Goal: Transaction & Acquisition: Purchase product/service

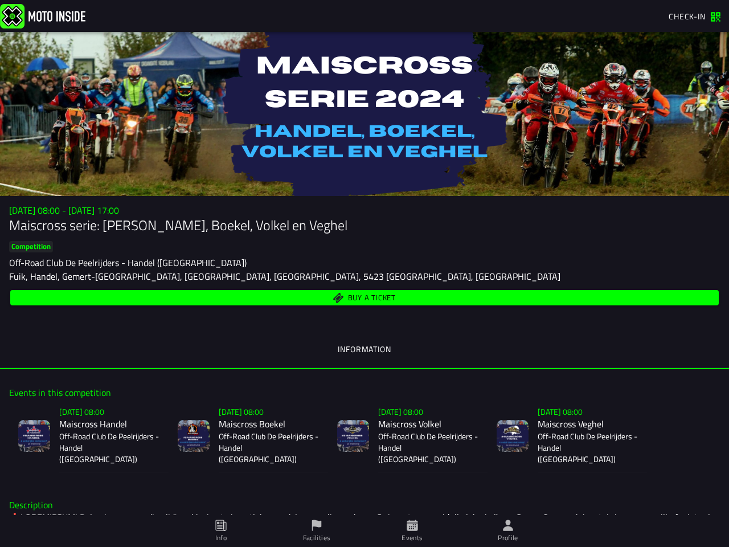
click at [365, 273] on div "Fuik, Handel, Gemert-[GEOGRAPHIC_DATA], [GEOGRAPHIC_DATA], [GEOGRAPHIC_DATA], 5…" at bounding box center [364, 276] width 711 height 14
click at [43, 15] on img at bounding box center [42, 15] width 85 height 24
click at [695, 17] on span "Check-in" at bounding box center [687, 16] width 37 height 12
click at [690, 17] on span "Check-in" at bounding box center [687, 16] width 37 height 12
click at [365, 258] on div "Competition Off-Road Club De Peelrijders - Handel ([GEOGRAPHIC_DATA])" at bounding box center [364, 255] width 711 height 28
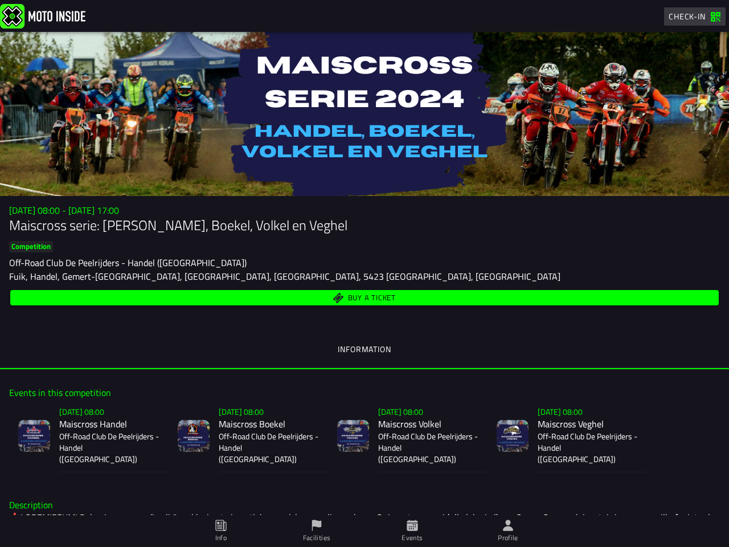
click at [365, 289] on div "Buy a ticket" at bounding box center [364, 298] width 711 height 20
click at [360, 210] on h3 "[DATE] 08:00 - [DATE] 17:00" at bounding box center [364, 210] width 711 height 11
click at [360, 225] on h1 "Maiscross serie: [PERSON_NAME], Boekel, Volkel en Veghel" at bounding box center [364, 225] width 711 height 18
click at [0, 0] on slot "Competition" at bounding box center [0, 0] width 0 height 0
